Goal: Check status: Check status

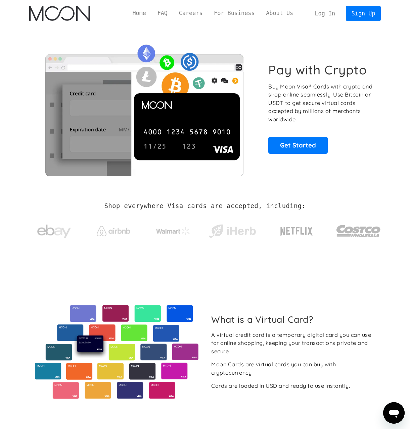
click at [330, 12] on link "Log In" at bounding box center [325, 13] width 32 height 15
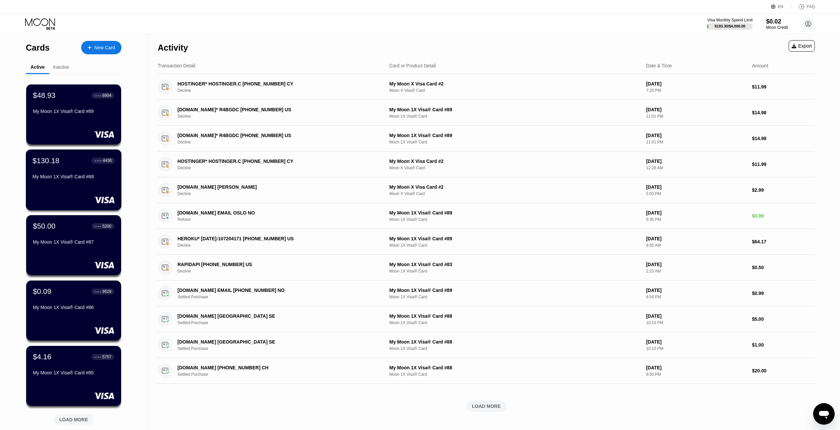
click at [64, 177] on div "My Moon 1X Visa® Card #88" at bounding box center [74, 176] width 82 height 5
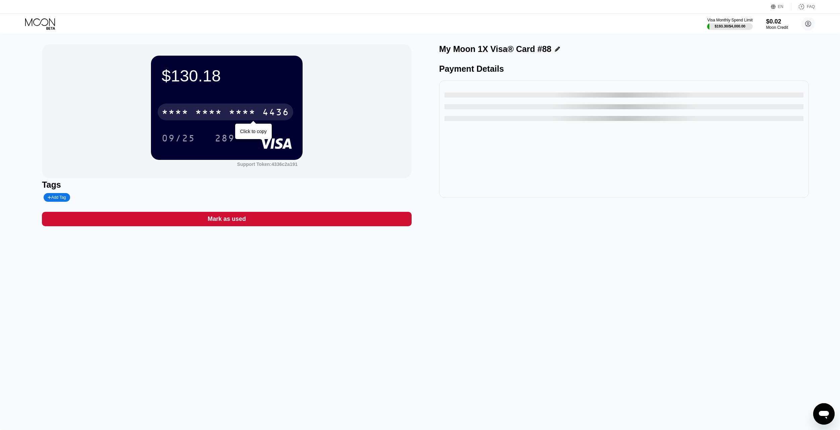
click at [255, 113] on div "* * * *" at bounding box center [242, 113] width 27 height 11
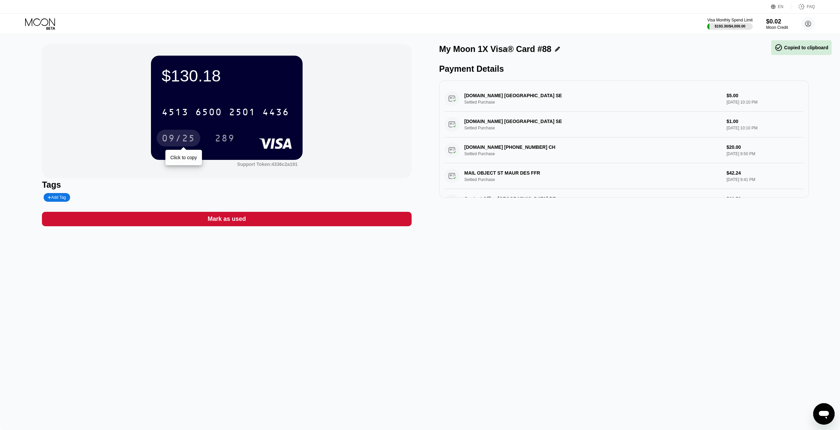
click at [165, 139] on div "09/25" at bounding box center [179, 139] width 34 height 11
click at [217, 142] on div "289" at bounding box center [225, 139] width 20 height 11
